Goal: Task Accomplishment & Management: Use online tool/utility

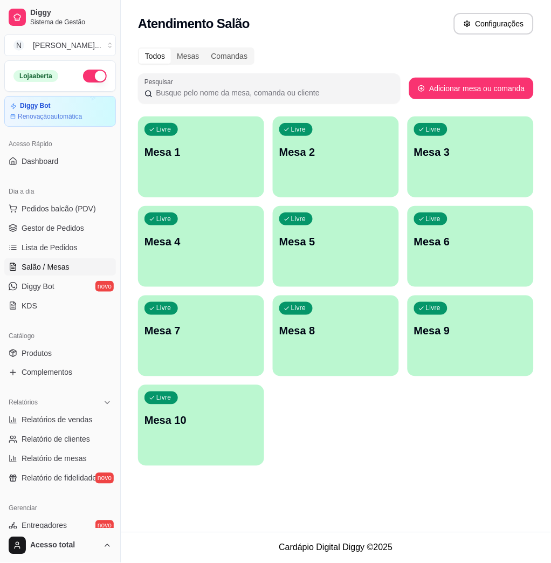
scroll to position [69, 0]
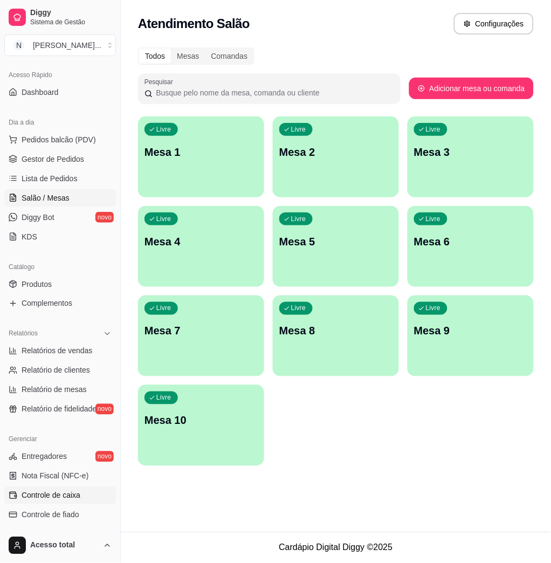
click at [58, 492] on span "Controle de caixa" at bounding box center [51, 495] width 59 height 11
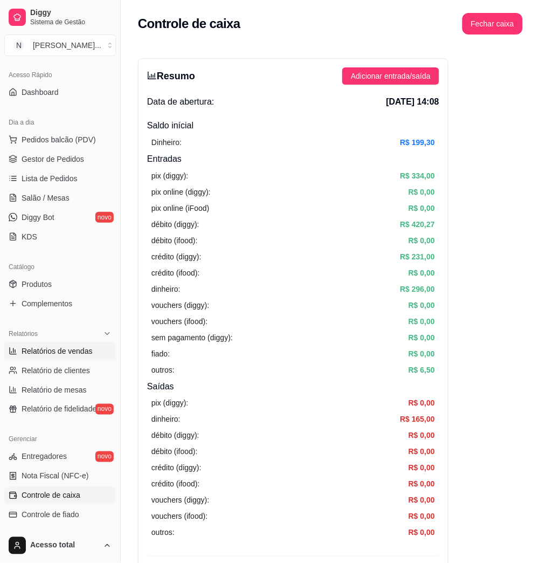
click at [70, 350] on span "Relatórios de vendas" at bounding box center [57, 351] width 71 height 11
select select "ALL"
select select "0"
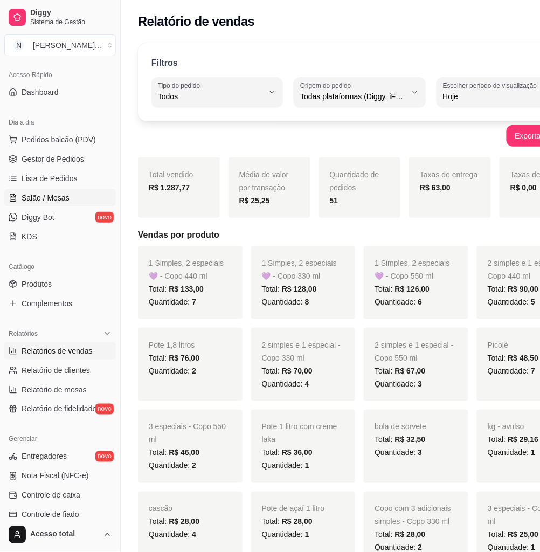
click at [54, 202] on span "Salão / Mesas" at bounding box center [46, 197] width 48 height 11
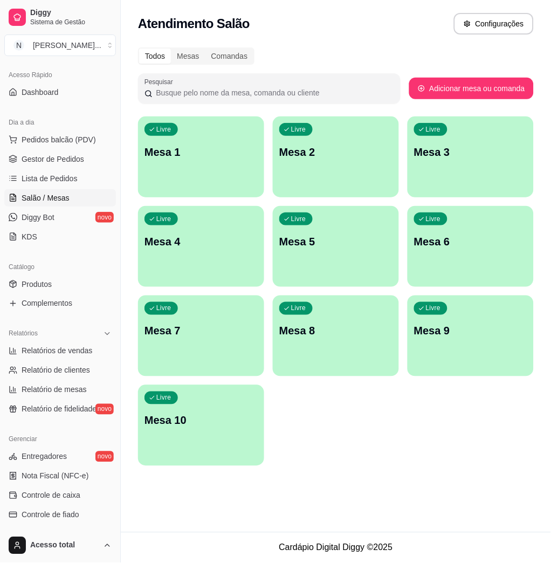
click at [174, 175] on div "Livre Mesa 1" at bounding box center [201, 150] width 126 height 68
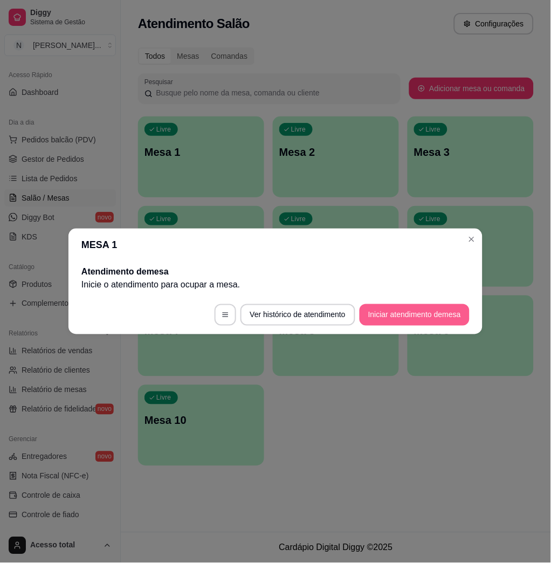
click at [427, 322] on button "Iniciar atendimento de mesa" at bounding box center [415, 315] width 110 height 22
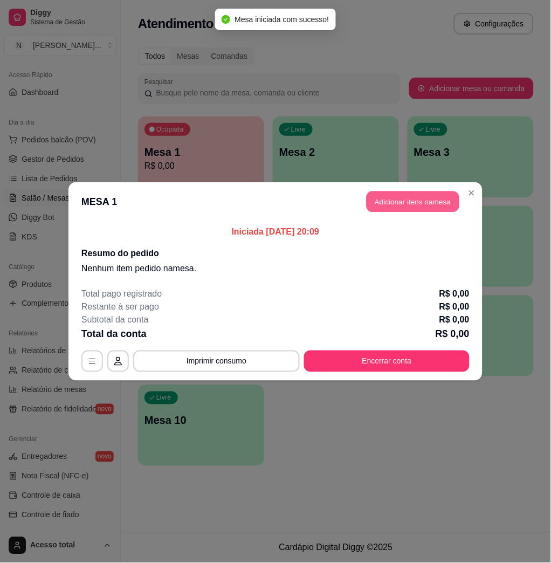
click at [428, 199] on button "Adicionar itens na mesa" at bounding box center [413, 201] width 93 height 21
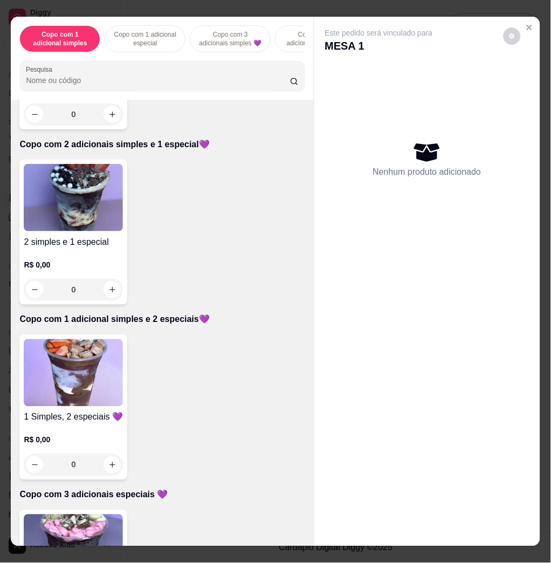
scroll to position [719, 0]
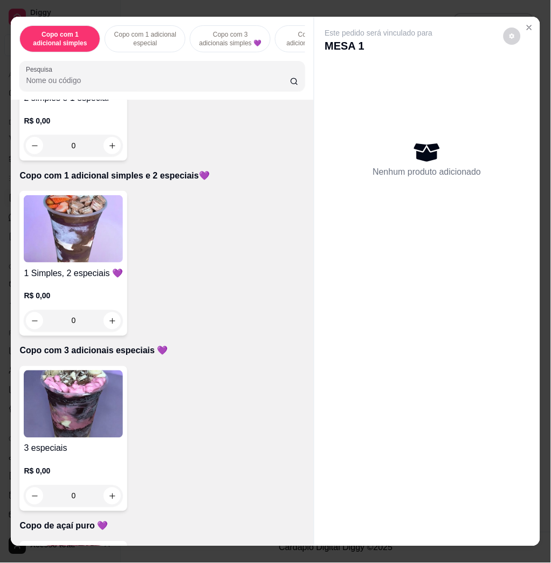
click at [66, 409] on img at bounding box center [73, 403] width 99 height 67
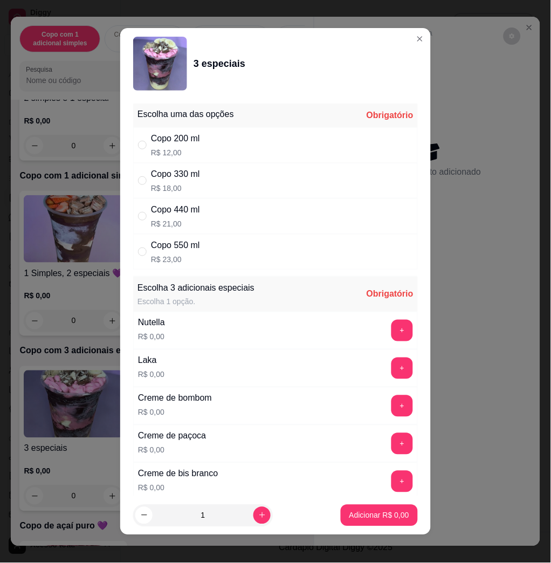
click at [240, 222] on div "Copo 440 ml R$ 21,00" at bounding box center [275, 216] width 285 height 36
radio input "true"
click at [391, 335] on button "+" at bounding box center [402, 331] width 22 height 22
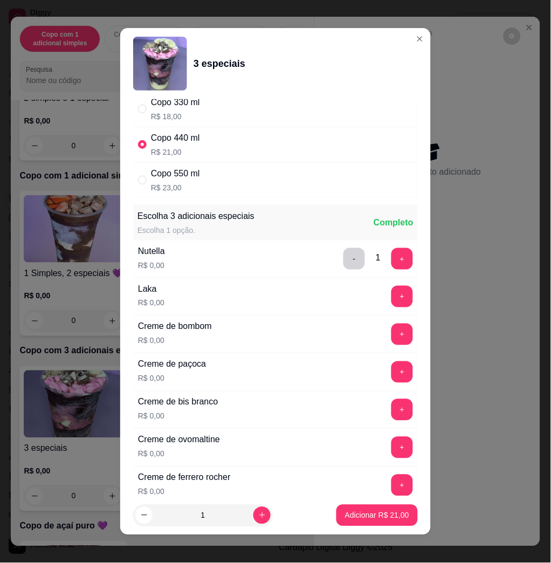
scroll to position [143, 0]
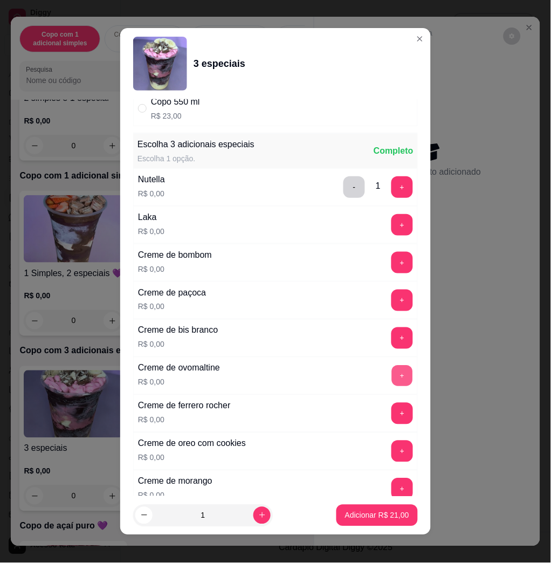
click at [392, 371] on button "+" at bounding box center [402, 376] width 21 height 21
click at [391, 453] on button "+" at bounding box center [402, 451] width 22 height 22
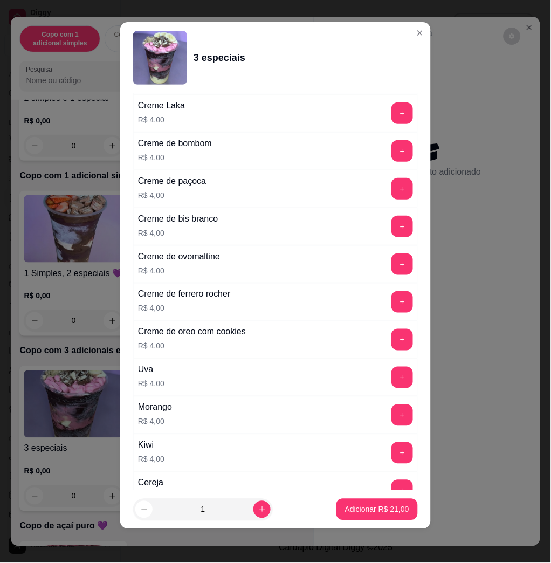
scroll to position [2196, 0]
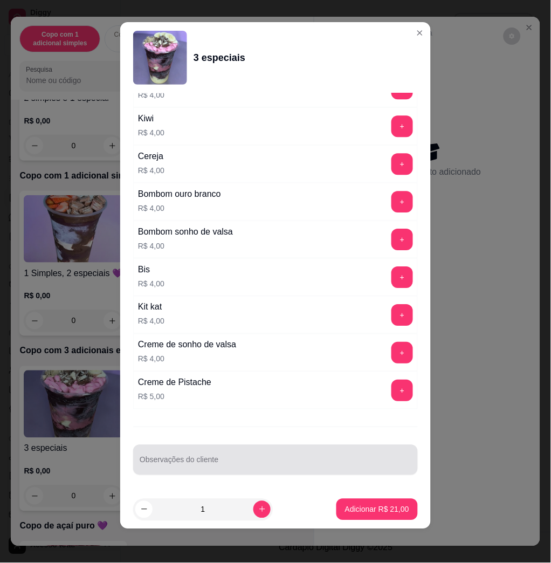
click at [316, 452] on div at bounding box center [276, 460] width 272 height 22
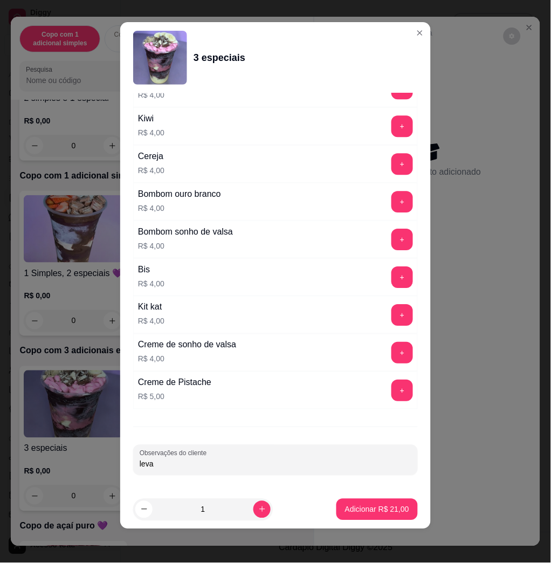
type input "levar"
click at [340, 520] on button "Adicionar R$ 21,00" at bounding box center [376, 509] width 79 height 21
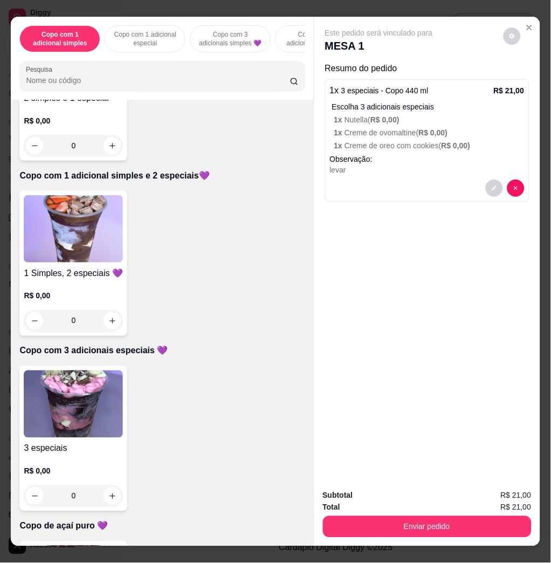
click at [357, 507] on div "Total R$ 21,00" at bounding box center [427, 507] width 209 height 12
click at [367, 516] on button "Enviar pedido" at bounding box center [427, 527] width 209 height 22
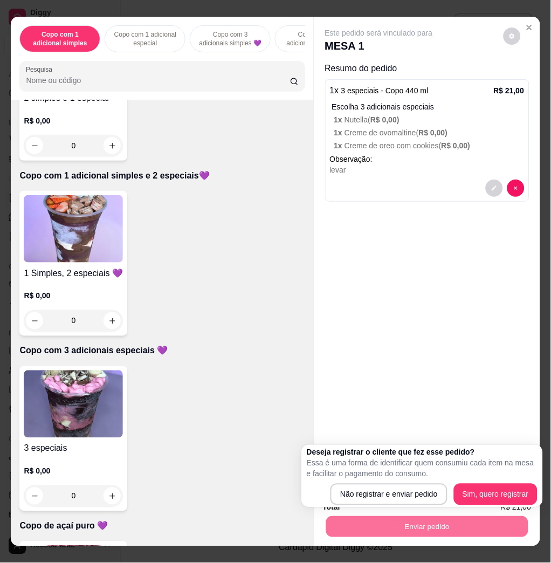
click at [321, 499] on div "Não registrar e enviar pedido Sim, quero registrar" at bounding box center [422, 495] width 231 height 22
drag, startPoint x: 360, startPoint y: 480, endPoint x: 360, endPoint y: 487, distance: 7.0
click at [360, 483] on div "Deseja registrar o cliente que fez esse pedido? Essa é uma forma de identificar…" at bounding box center [422, 476] width 231 height 58
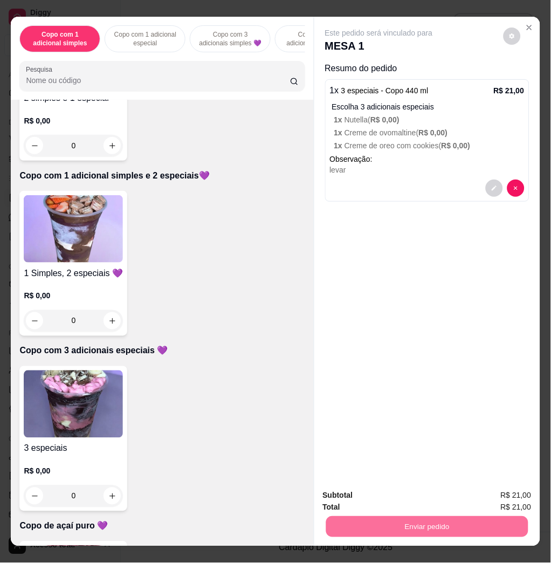
click at [360, 489] on button "Não registrar e enviar pedido" at bounding box center [390, 495] width 112 height 20
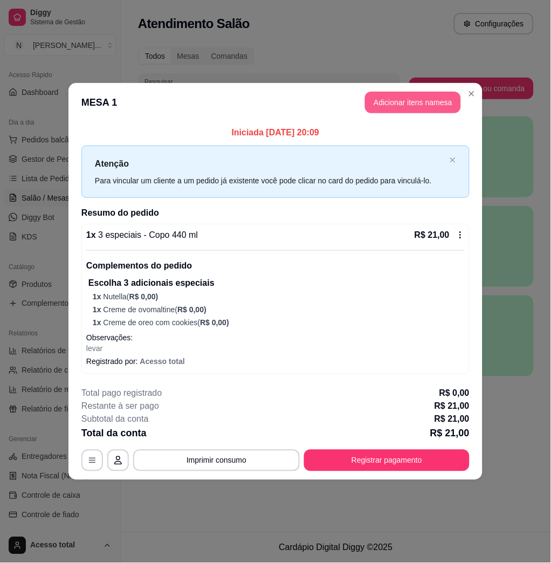
click at [397, 97] on button "Adicionar itens na mesa" at bounding box center [413, 103] width 96 height 22
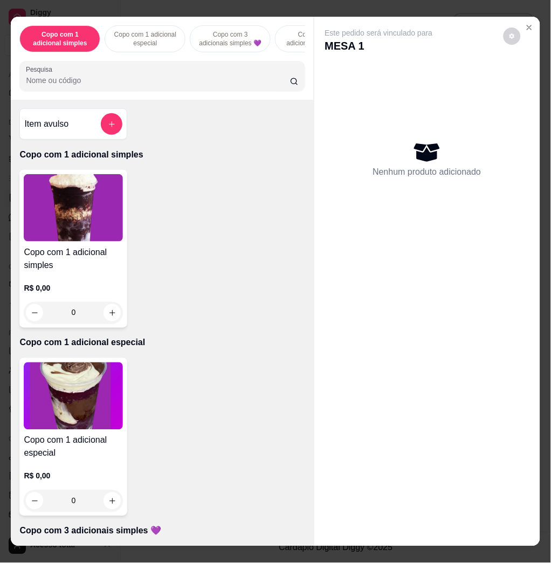
scroll to position [431, 0]
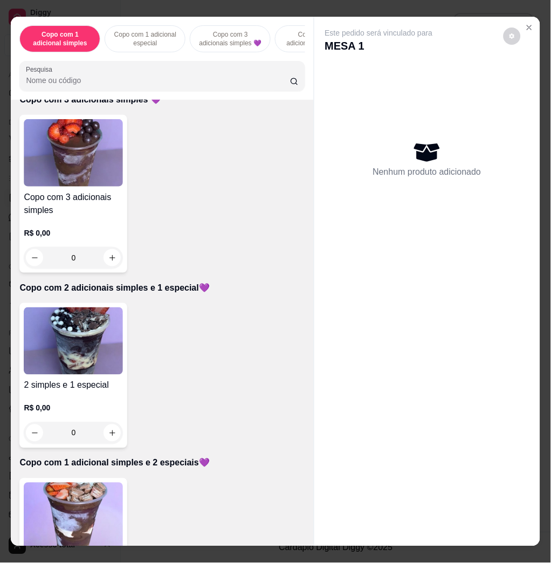
drag, startPoint x: 313, startPoint y: 158, endPoint x: 305, endPoint y: 156, distance: 7.8
click at [314, 158] on div "Este pedido será vinculado para MESA 1 Nenhum produto adicionado" at bounding box center [427, 273] width 226 height 512
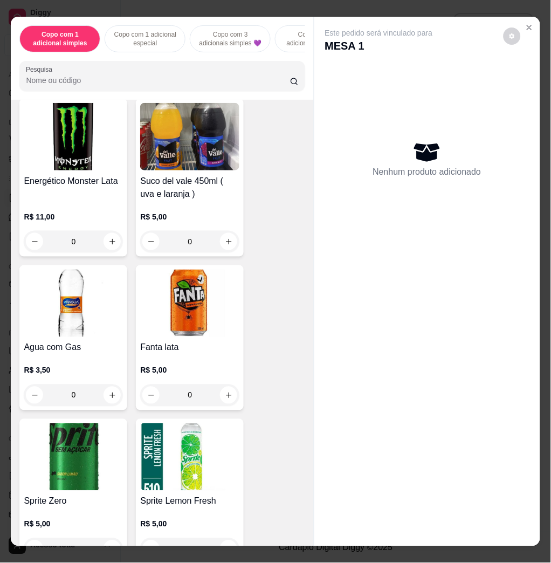
scroll to position [7088, 0]
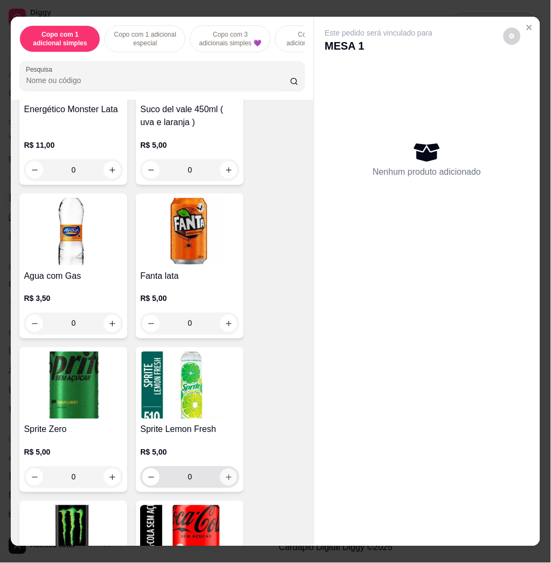
click at [225, 473] on icon "increase-product-quantity" at bounding box center [229, 477] width 8 height 8
type input "1"
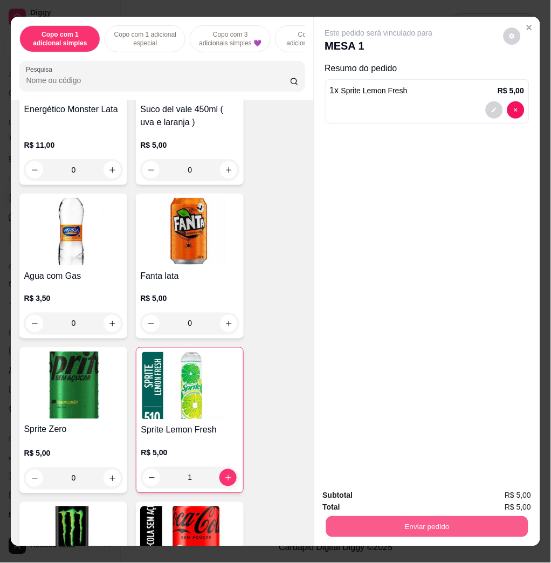
click at [369, 521] on button "Enviar pedido" at bounding box center [427, 526] width 202 height 21
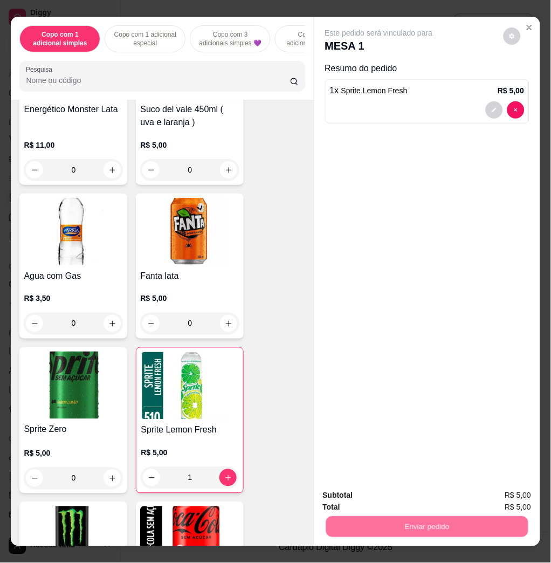
click at [340, 505] on button "Não registrar e enviar pedido" at bounding box center [390, 495] width 112 height 20
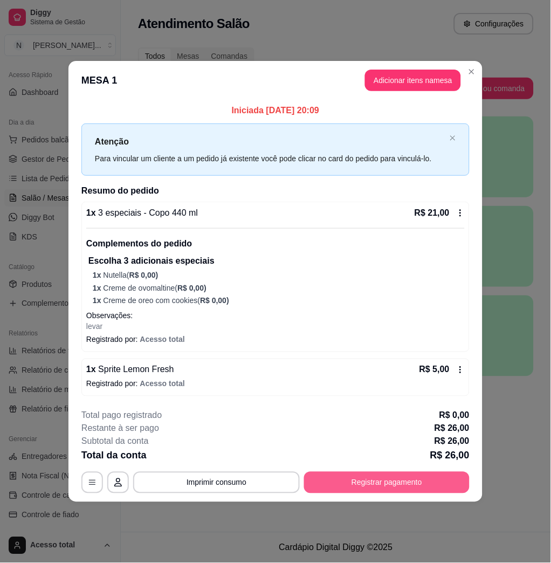
click at [361, 485] on button "Registrar pagamento" at bounding box center [387, 483] width 166 height 22
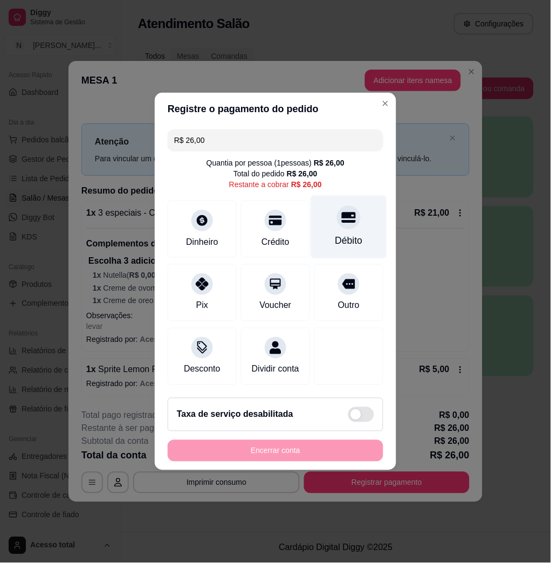
click at [335, 225] on div "Débito" at bounding box center [349, 227] width 76 height 63
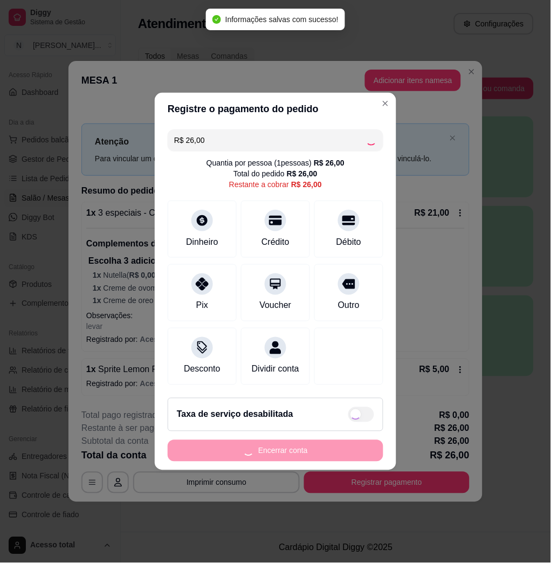
type input "R$ 0,00"
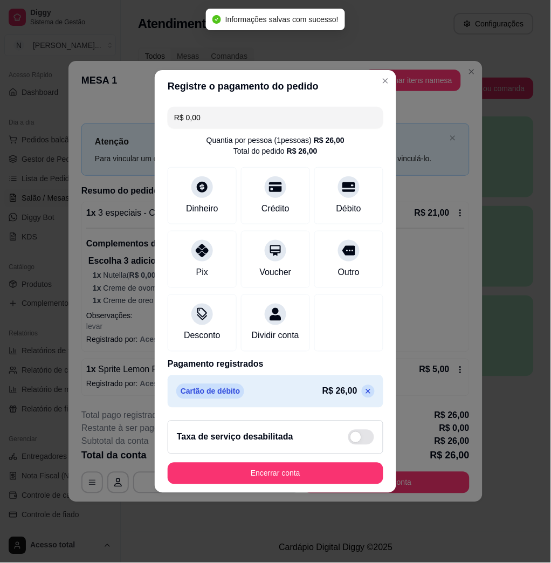
click at [314, 491] on footer "Taxa de serviço desabilitada Encerrar conta" at bounding box center [276, 452] width 242 height 81
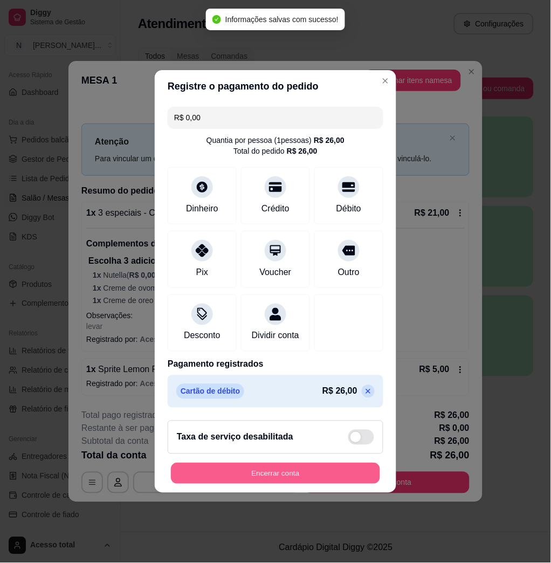
click at [316, 484] on button "Encerrar conta" at bounding box center [275, 473] width 209 height 21
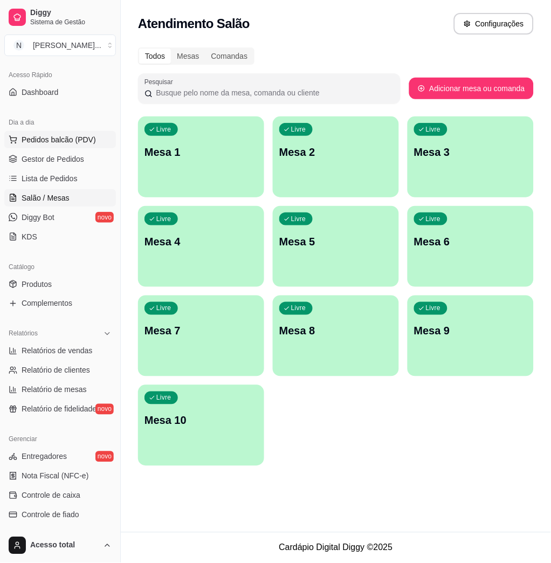
click at [92, 136] on span "Pedidos balcão (PDV)" at bounding box center [59, 139] width 74 height 11
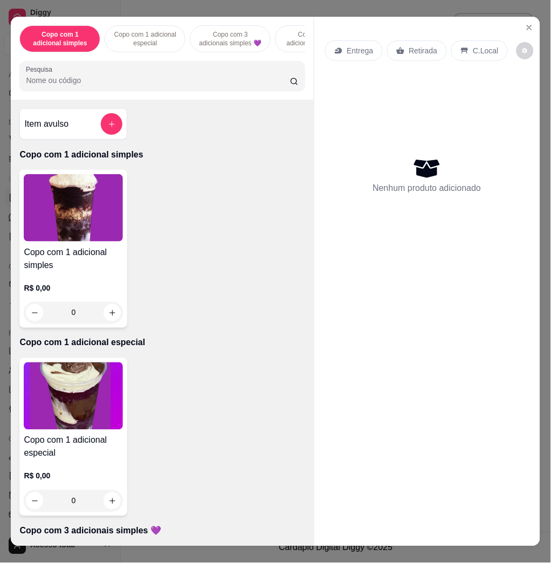
click at [119, 85] on input "Pesquisa" at bounding box center [158, 80] width 264 height 11
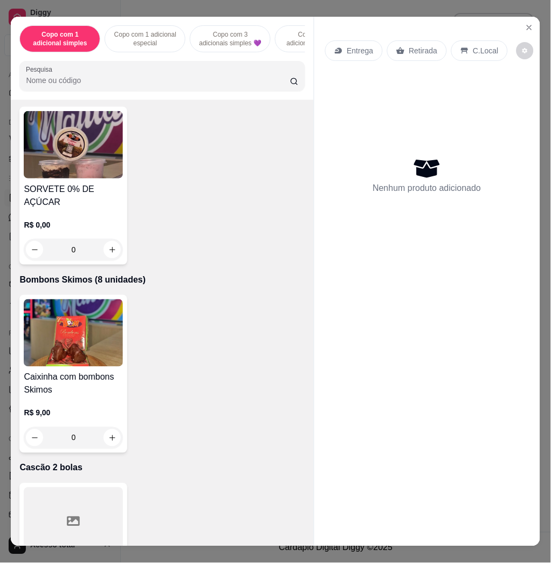
scroll to position [4929, 0]
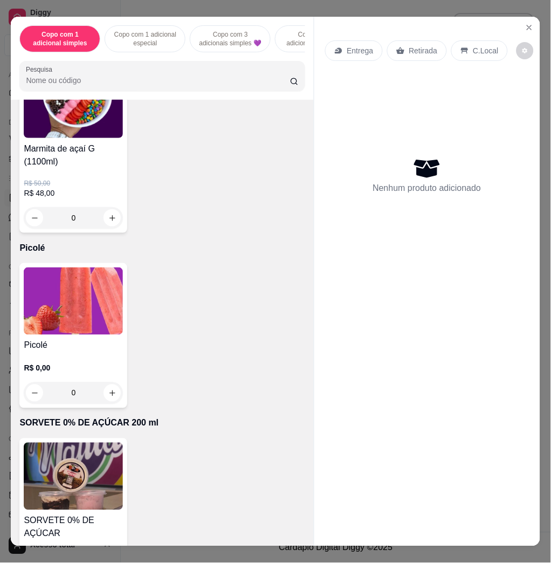
click at [91, 322] on img at bounding box center [73, 300] width 99 height 67
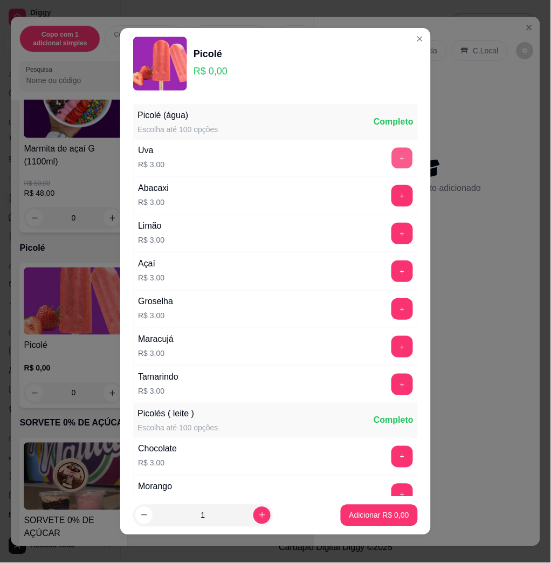
click at [392, 152] on button "+" at bounding box center [402, 158] width 21 height 21
click at [374, 513] on p "Adicionar R$ 6,00" at bounding box center [379, 515] width 58 height 10
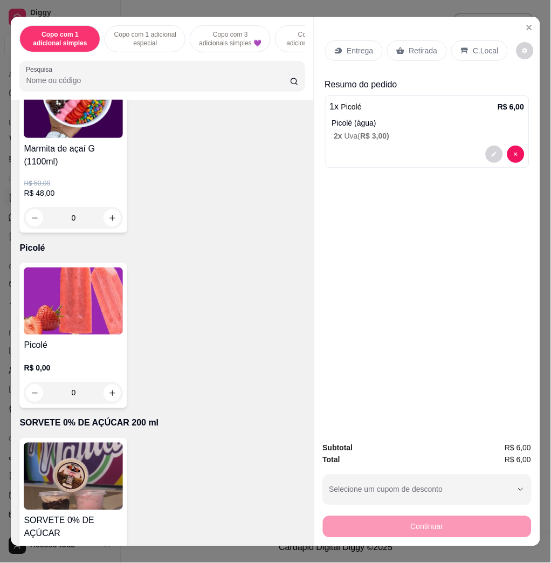
click at [473, 49] on p "C.Local" at bounding box center [485, 50] width 25 height 11
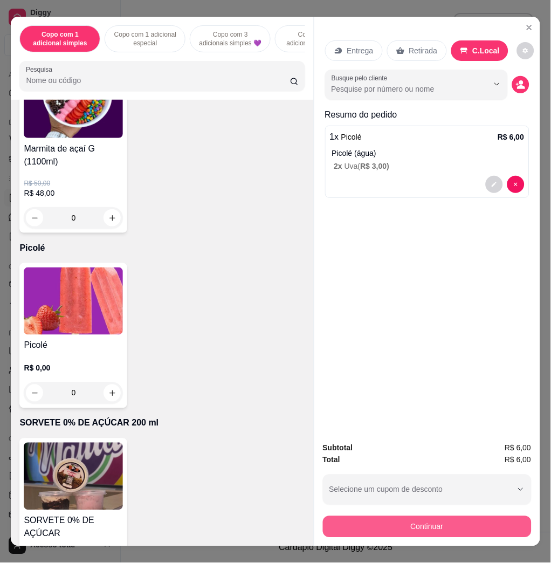
click at [420, 525] on button "Continuar" at bounding box center [427, 527] width 209 height 22
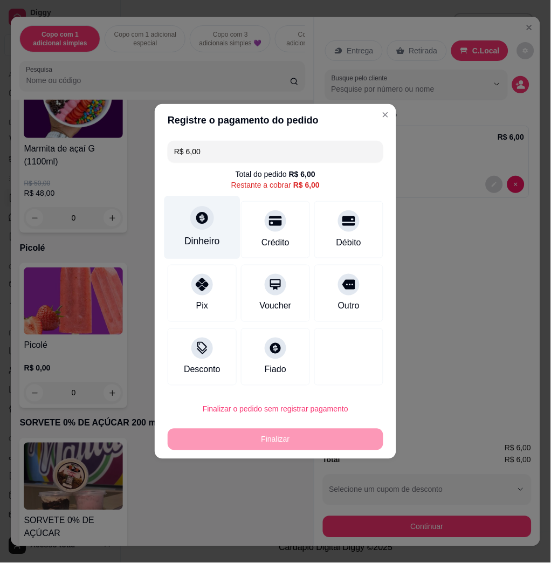
click at [197, 216] on icon at bounding box center [202, 218] width 12 height 12
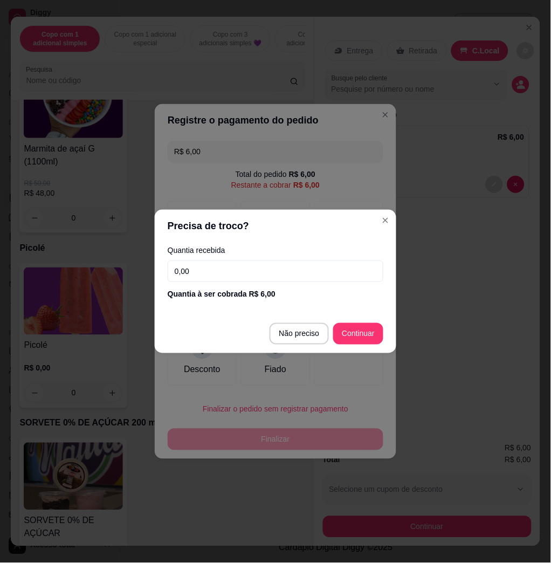
click at [257, 273] on input "0,00" at bounding box center [276, 271] width 216 height 22
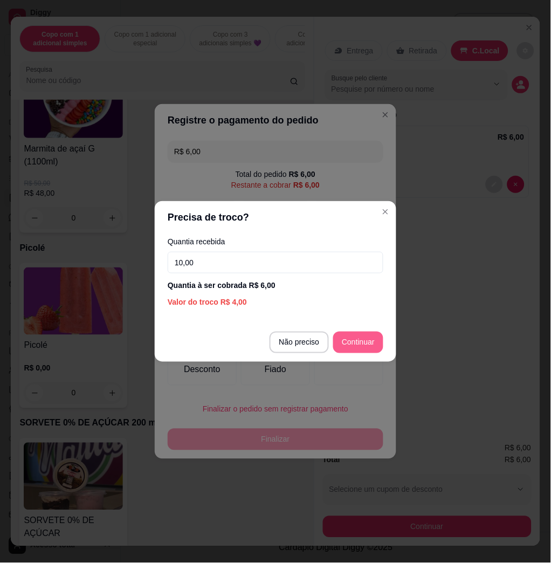
type input "10,00"
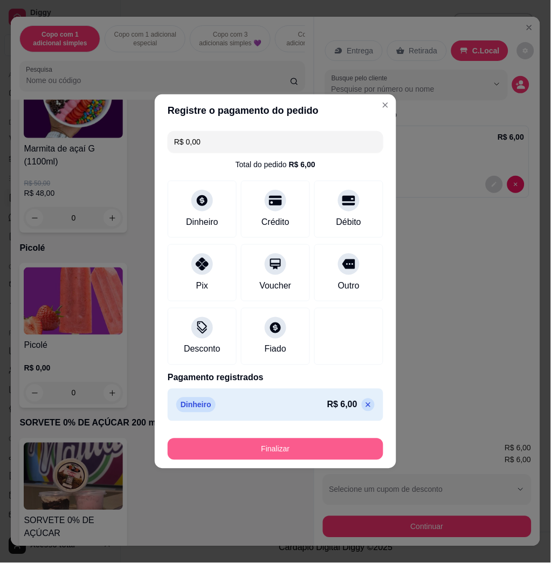
click at [357, 451] on button "Finalizar" at bounding box center [276, 449] width 216 height 22
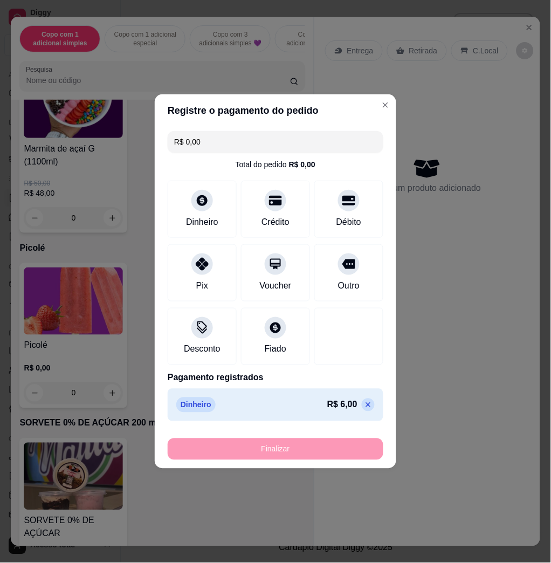
type input "-R$ 6,00"
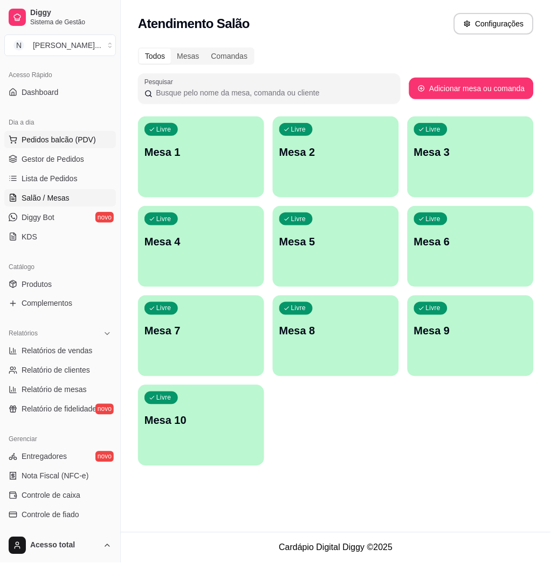
click at [89, 142] on span "Pedidos balcão (PDV)" at bounding box center [59, 139] width 74 height 11
click at [191, 82] on input "Pesquisa" at bounding box center [158, 80] width 264 height 11
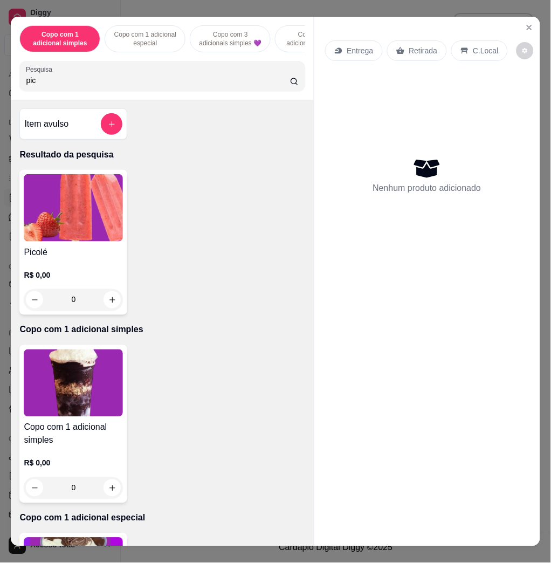
type input "pic"
click at [135, 194] on div "Picolé R$ 0,00 0" at bounding box center [161, 242] width 285 height 145
click at [85, 196] on img at bounding box center [73, 207] width 99 height 67
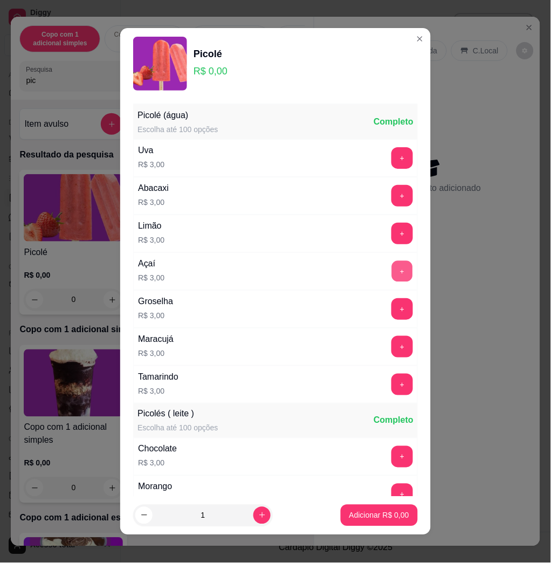
click at [392, 274] on button "+" at bounding box center [402, 271] width 21 height 21
click at [390, 530] on footer "1 Adicionar R$ 6,00" at bounding box center [275, 515] width 311 height 39
click at [387, 518] on p "Adicionar R$ 6,00" at bounding box center [379, 515] width 60 height 11
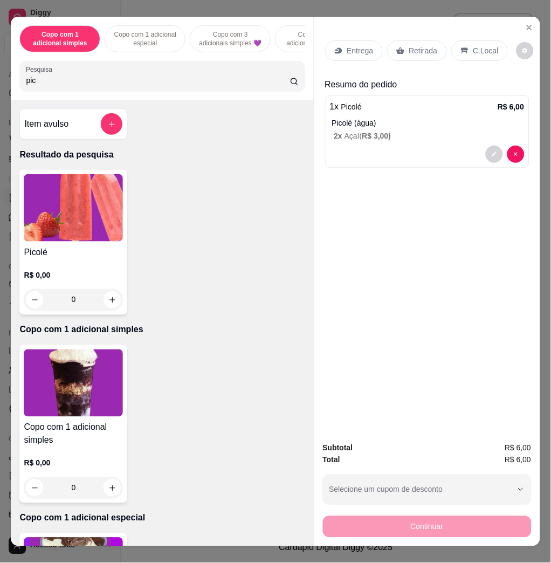
drag, startPoint x: 489, startPoint y: 17, endPoint x: 487, endPoint y: 33, distance: 16.3
click at [489, 17] on div "Entrega Retirada C.Local Resumo do pedido 1 x Picolé R$ 6,00 Picolé (água) 2 x …" at bounding box center [427, 225] width 226 height 416
click at [487, 40] on div "C.Local" at bounding box center [479, 50] width 57 height 20
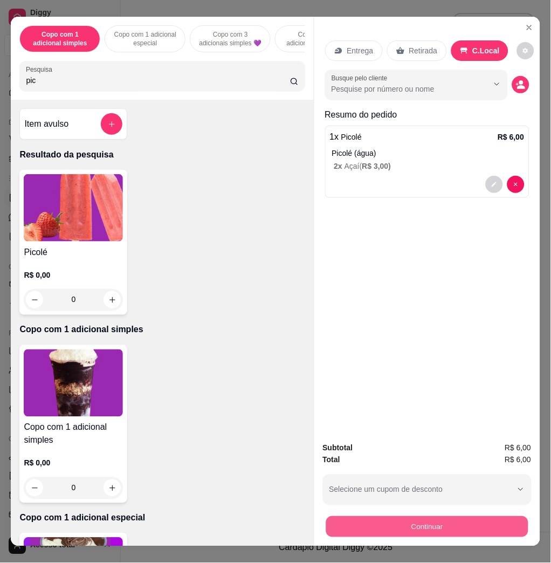
click at [474, 527] on button "Continuar" at bounding box center [427, 526] width 202 height 21
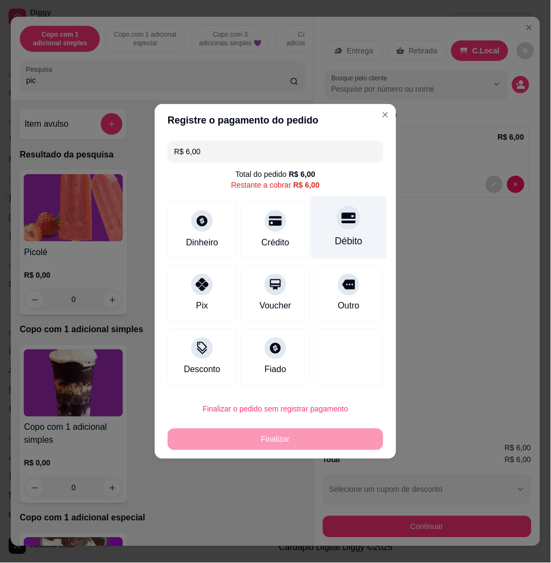
click at [349, 253] on div "Débito" at bounding box center [349, 227] width 76 height 63
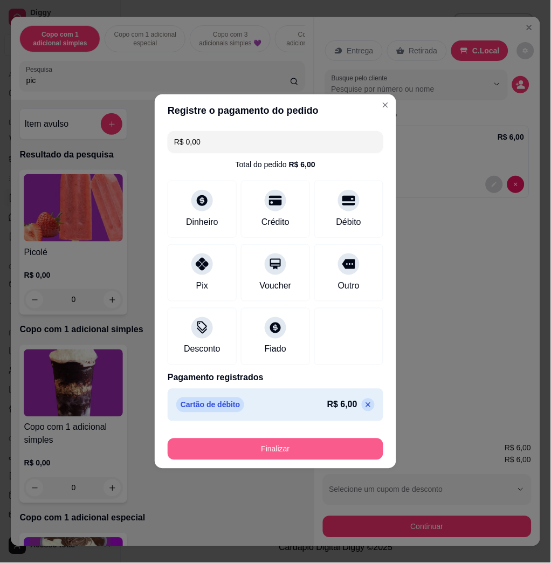
click at [351, 446] on button "Finalizar" at bounding box center [276, 449] width 216 height 22
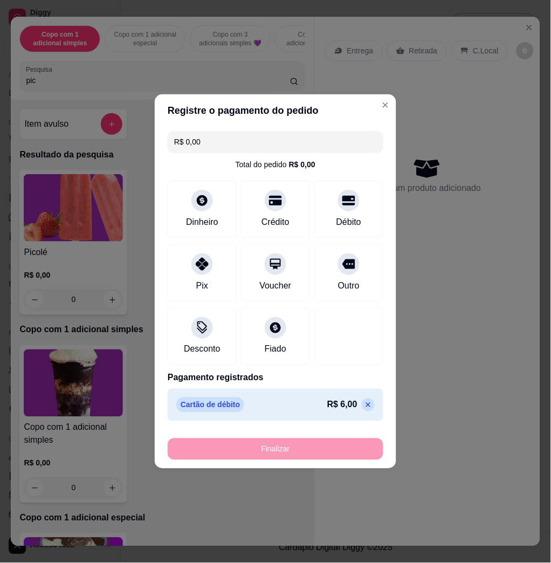
type input "-R$ 6,00"
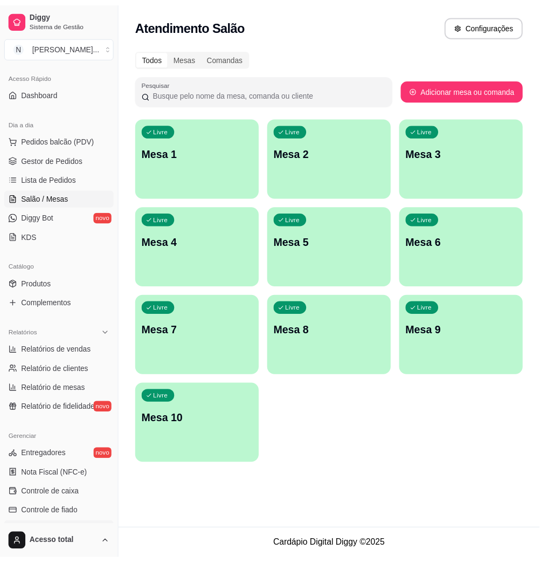
scroll to position [212, 0]
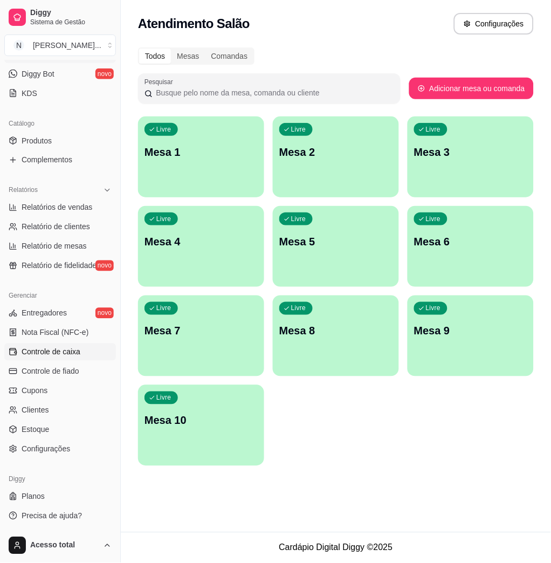
click at [69, 353] on span "Controle de caixa" at bounding box center [51, 352] width 59 height 11
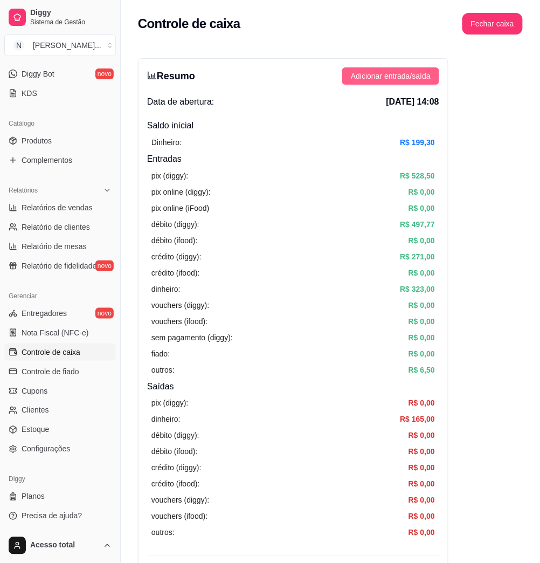
click at [411, 81] on span "Adicionar entrada/saída" at bounding box center [391, 76] width 80 height 12
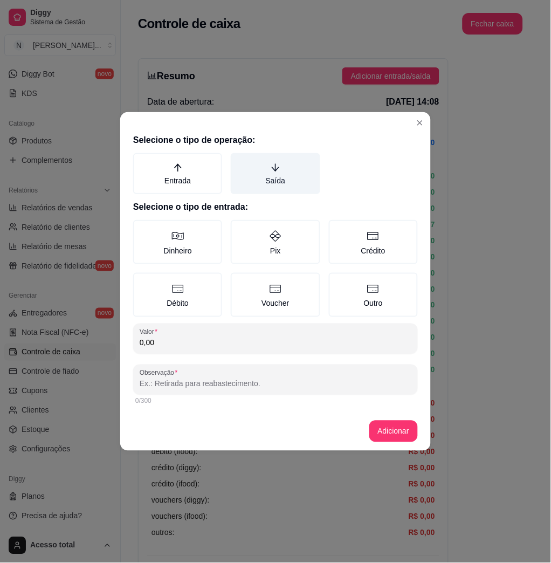
click at [303, 178] on label "Saída" at bounding box center [275, 173] width 89 height 41
click at [239, 161] on button "Saída" at bounding box center [234, 157] width 9 height 9
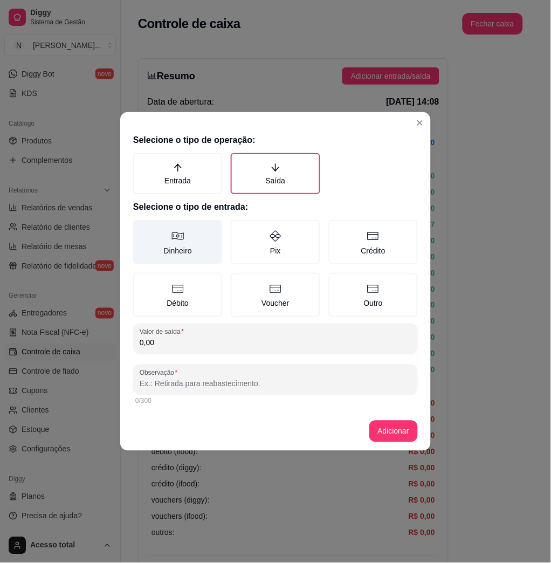
drag, startPoint x: 233, startPoint y: 225, endPoint x: 204, endPoint y: 240, distance: 32.6
click at [231, 225] on label "Pix" at bounding box center [275, 242] width 89 height 44
click at [231, 225] on button "Pix" at bounding box center [234, 223] width 9 height 9
click at [204, 240] on label "Dinheiro" at bounding box center [177, 242] width 89 height 44
click at [141, 228] on button "Dinheiro" at bounding box center [137, 223] width 9 height 9
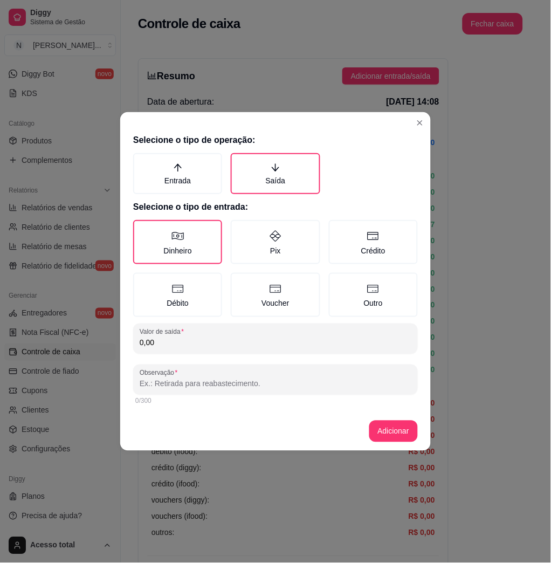
click at [278, 341] on input "0,00" at bounding box center [276, 342] width 272 height 11
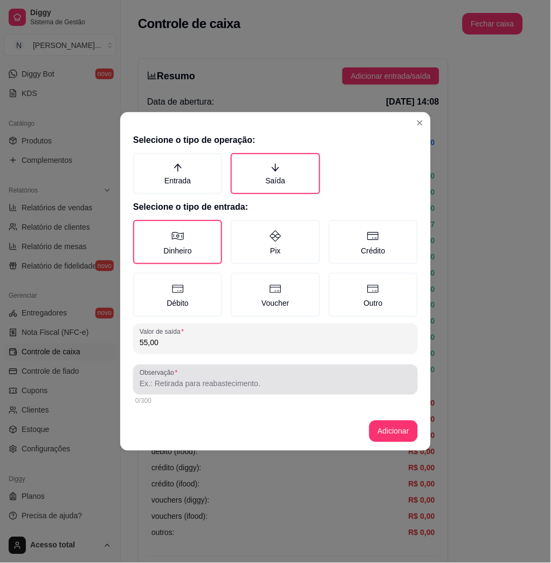
type input "55,00"
click at [238, 392] on div "Observação" at bounding box center [275, 379] width 285 height 30
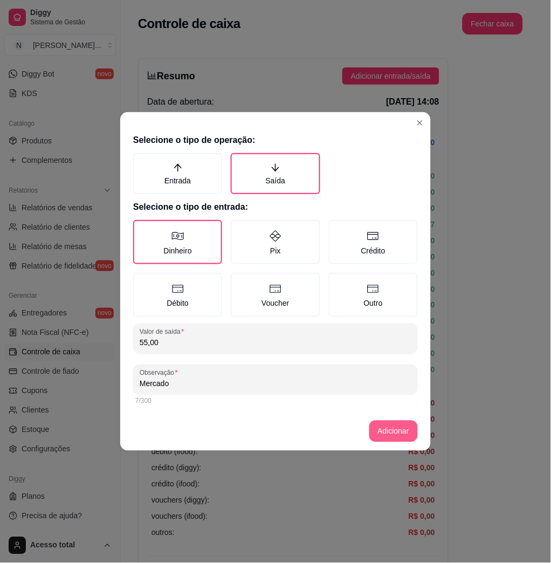
type input "Mercado"
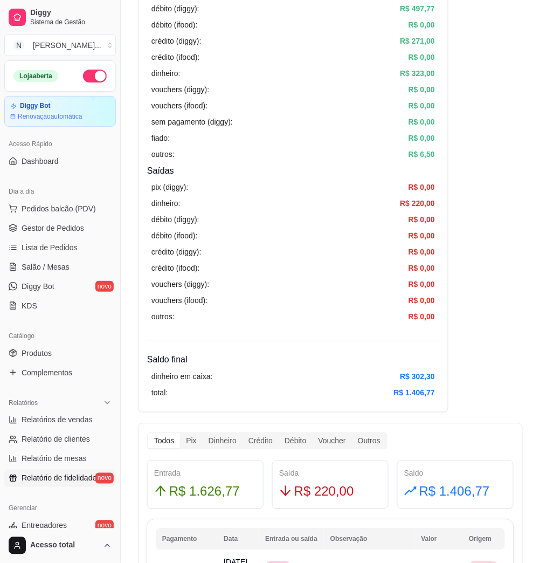
click at [58, 272] on span "Salão / Mesas" at bounding box center [46, 266] width 48 height 11
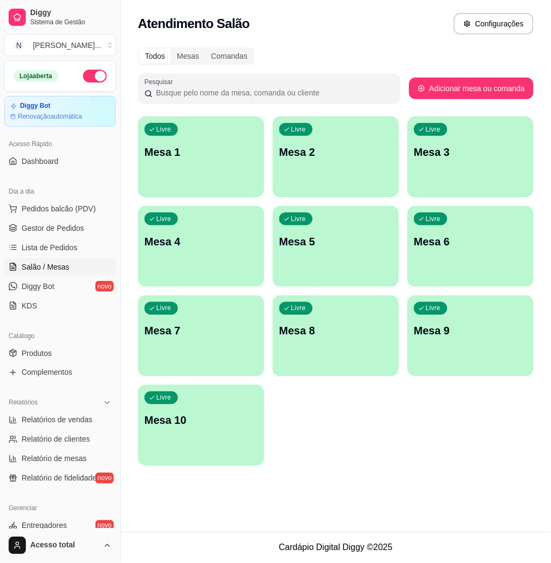
click at [78, 267] on link "Salão / Mesas" at bounding box center [60, 266] width 112 height 17
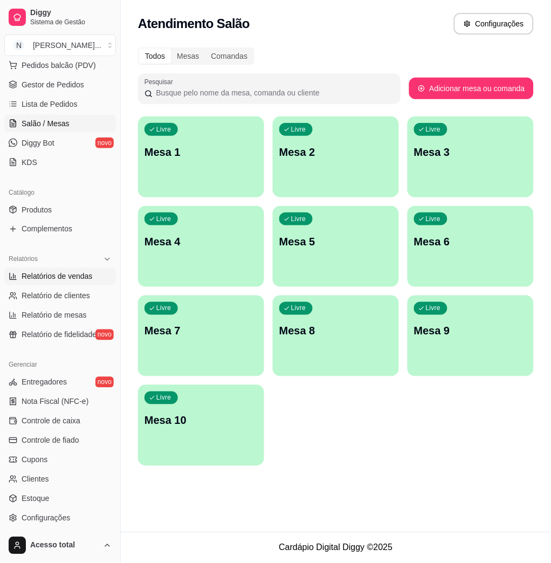
scroll to position [212, 0]
